Goal: Task Accomplishment & Management: Manage account settings

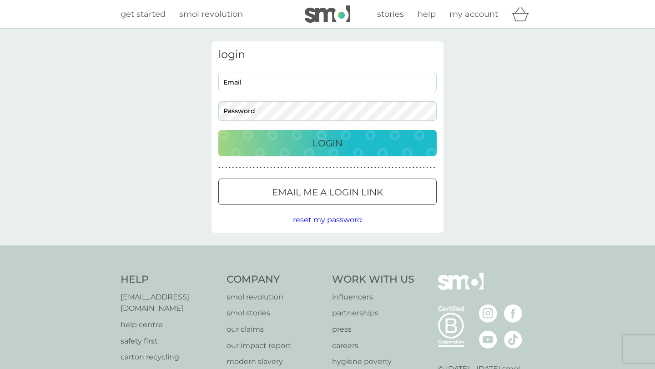
type input "[PERSON_NAME][EMAIL_ADDRESS][DOMAIN_NAME]"
click at [318, 142] on p "Login" at bounding box center [328, 143] width 30 height 15
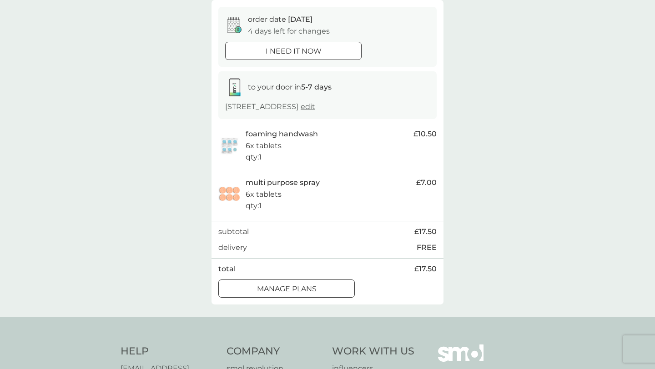
scroll to position [85, 0]
click at [305, 293] on p "manage plans" at bounding box center [287, 289] width 60 height 12
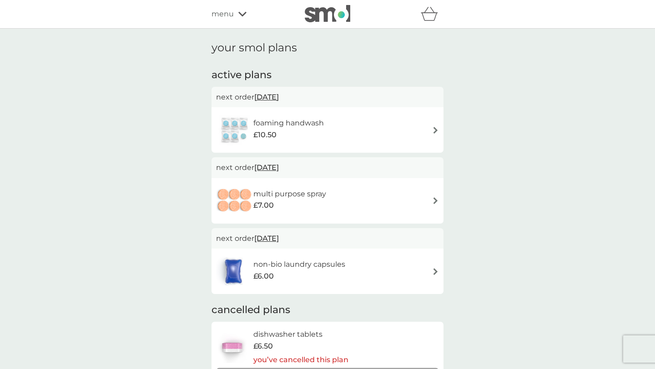
click at [305, 272] on div "£6.00" at bounding box center [299, 277] width 92 height 12
